Goal: Information Seeking & Learning: Learn about a topic

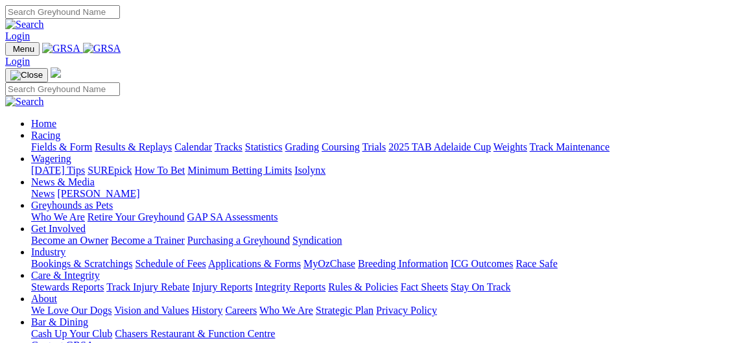
click at [139, 188] on link "[PERSON_NAME]" at bounding box center [98, 193] width 82 height 11
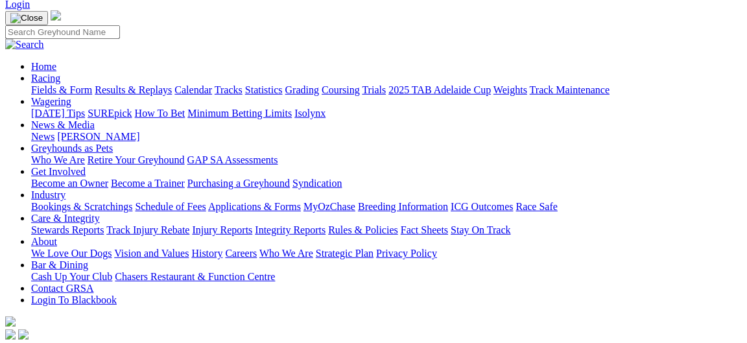
scroll to position [210, 0]
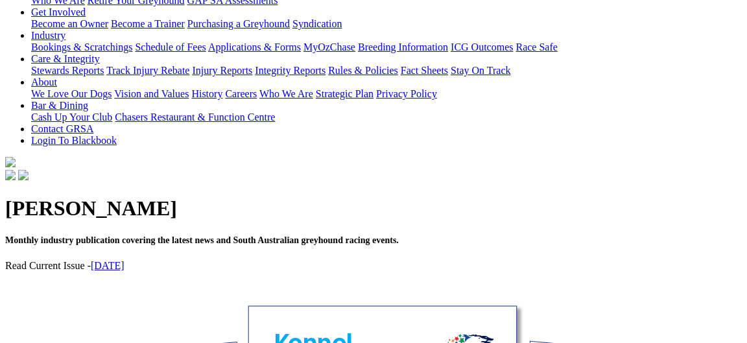
scroll to position [280, 0]
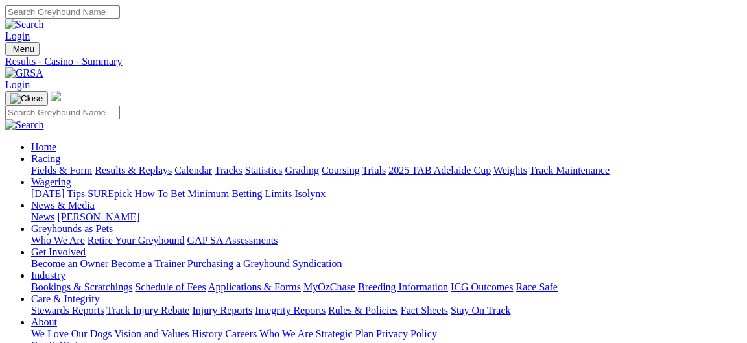
click at [63, 165] on link "Fields & Form" at bounding box center [61, 170] width 61 height 11
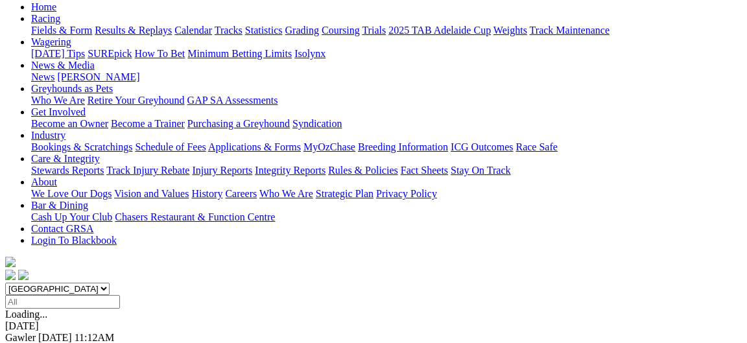
scroll to position [70, 0]
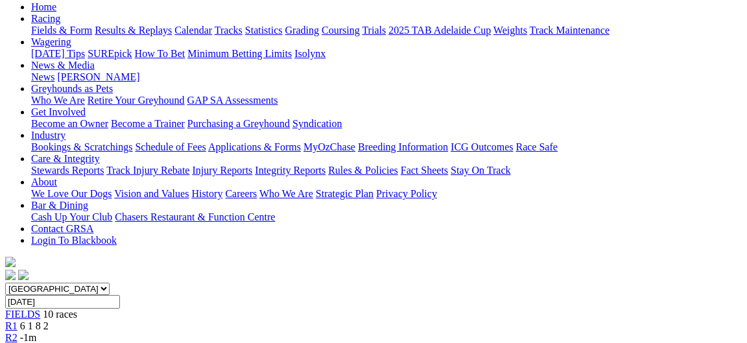
click at [17, 320] on link "R1" at bounding box center [11, 325] width 12 height 11
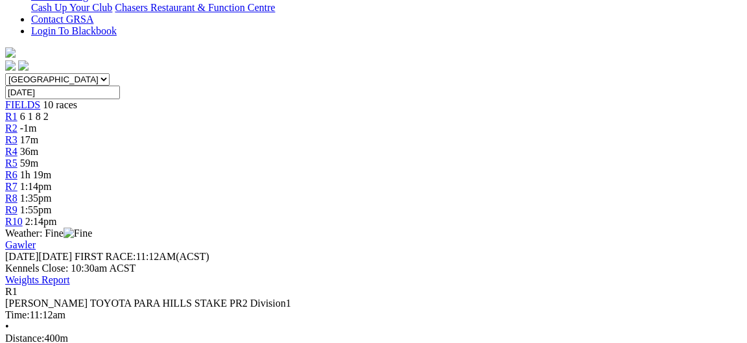
scroll to position [350, 0]
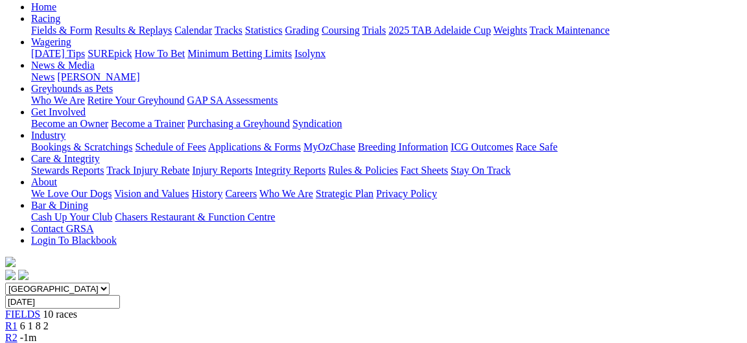
scroll to position [0, 0]
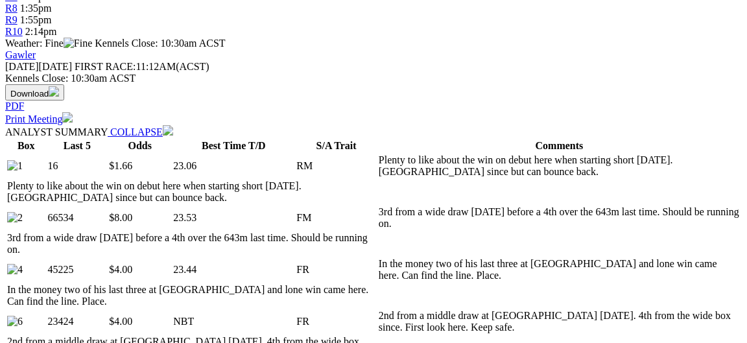
scroll to position [560, 0]
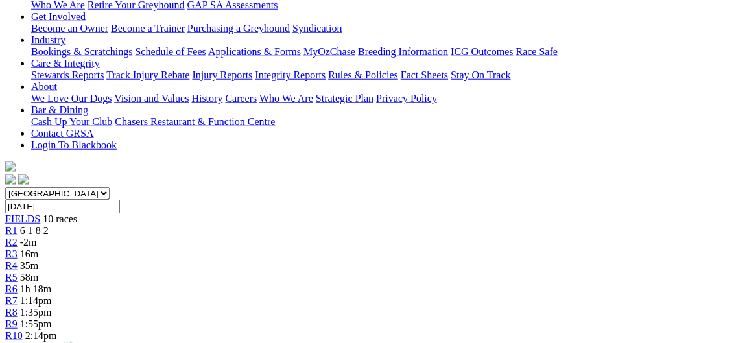
scroll to position [210, 0]
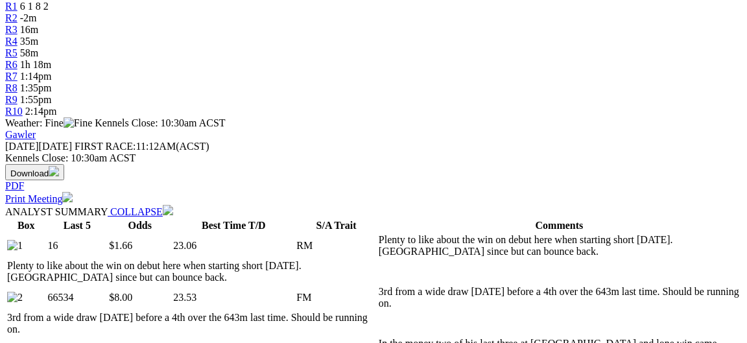
scroll to position [630, 0]
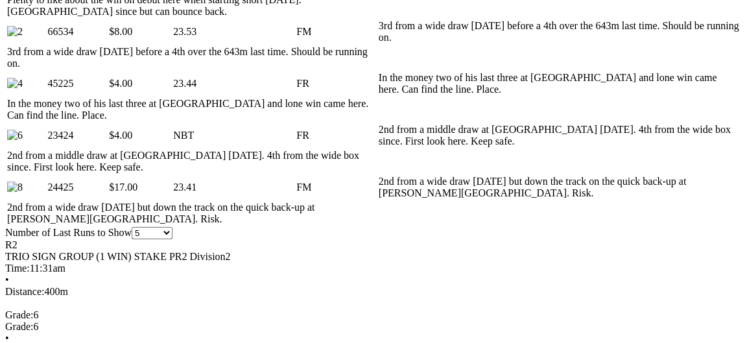
scroll to position [770, 0]
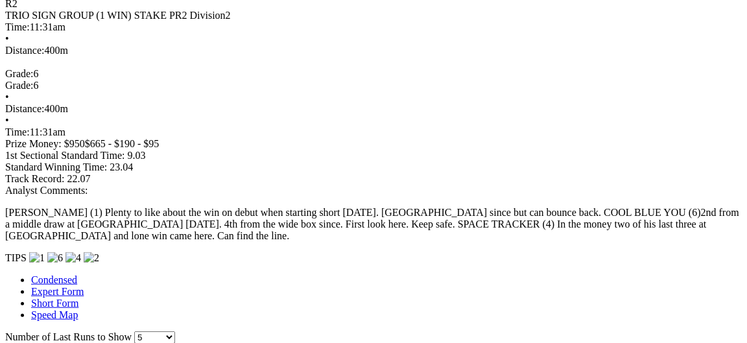
scroll to position [980, 0]
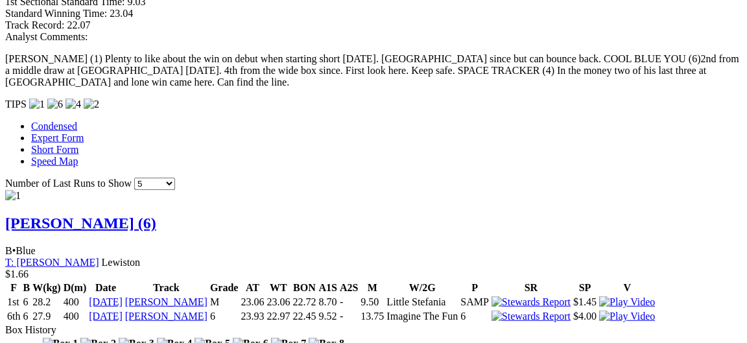
scroll to position [1190, 0]
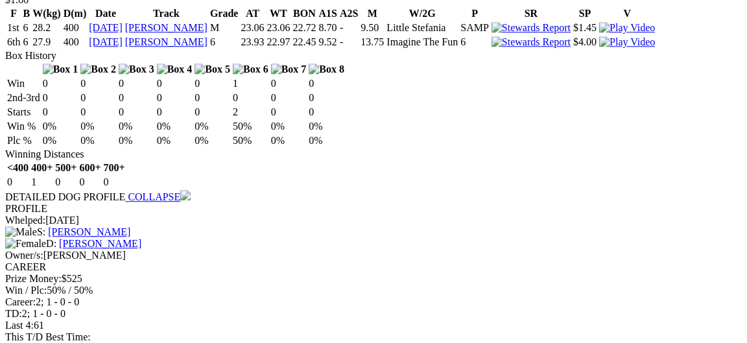
scroll to position [1400, 0]
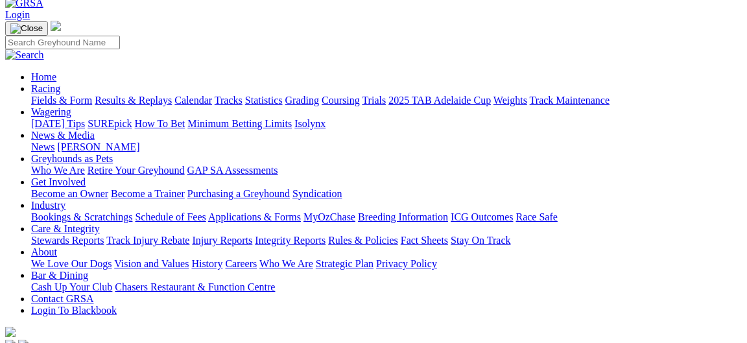
scroll to position [0, 0]
